Goal: Task Accomplishment & Management: Manage account settings

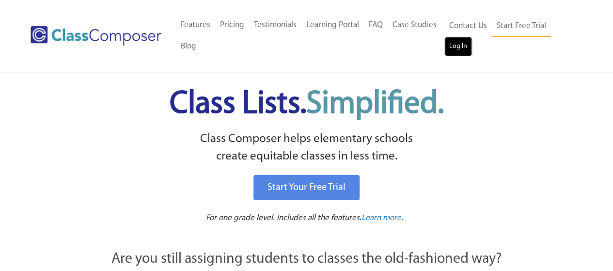
click at [460, 43] on link "Log In" at bounding box center [459, 46] width 28 height 19
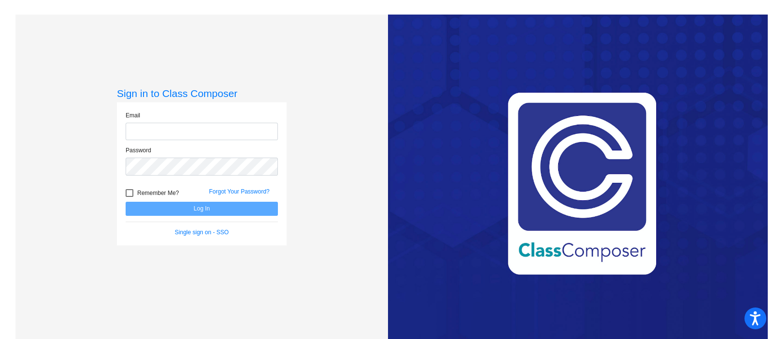
type input "[EMAIL_ADDRESS][DOMAIN_NAME]"
click at [126, 195] on div at bounding box center [130, 193] width 8 height 8
click at [129, 197] on input "Remember Me?" at bounding box center [129, 197] width 0 height 0
checkbox input "true"
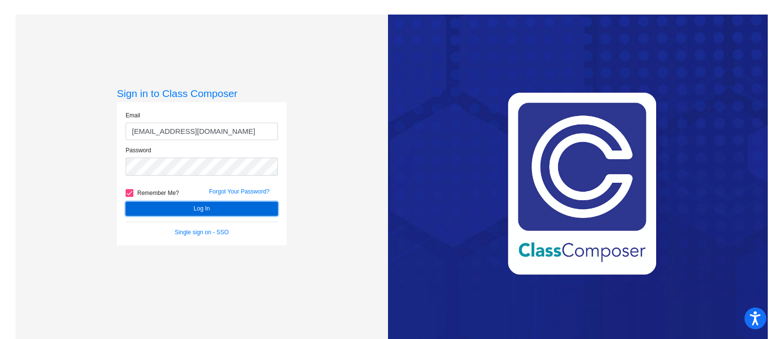
click at [159, 205] on button "Log In" at bounding box center [202, 209] width 152 height 14
